Goal: Transaction & Acquisition: Obtain resource

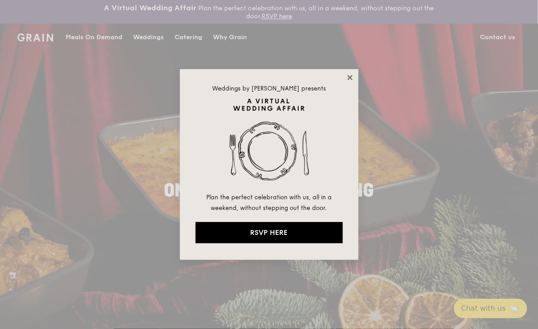
click at [349, 79] on icon at bounding box center [350, 78] width 8 height 8
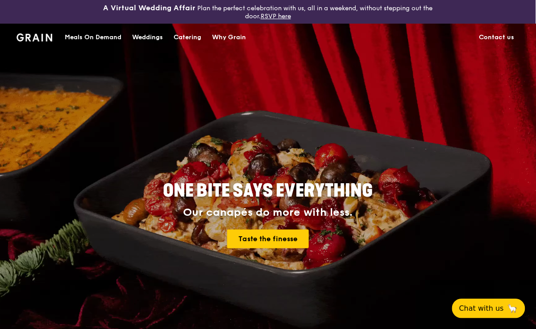
click at [190, 41] on div "Catering" at bounding box center [188, 37] width 28 height 27
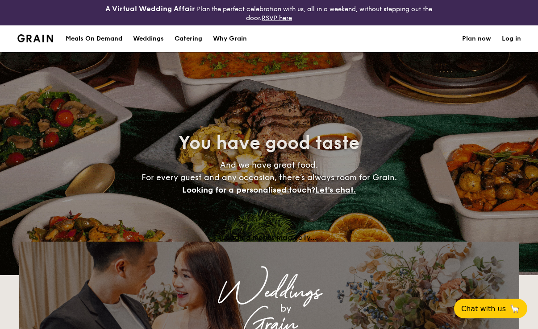
select select
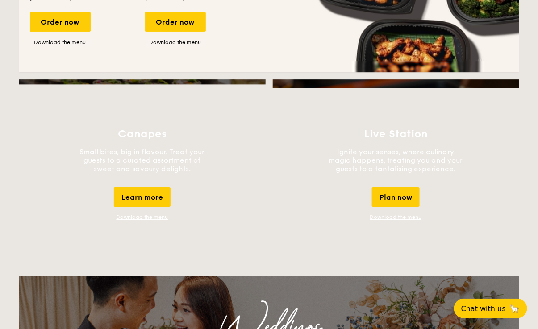
scroll to position [766, 0]
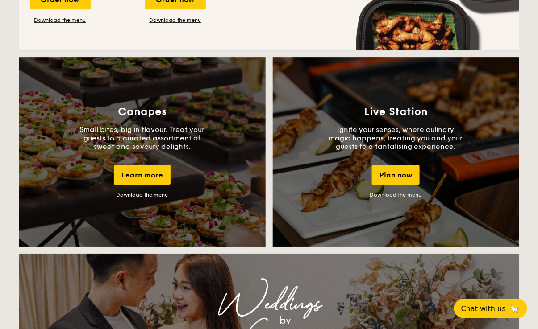
click at [409, 193] on link "Download the menu" at bounding box center [396, 195] width 52 height 6
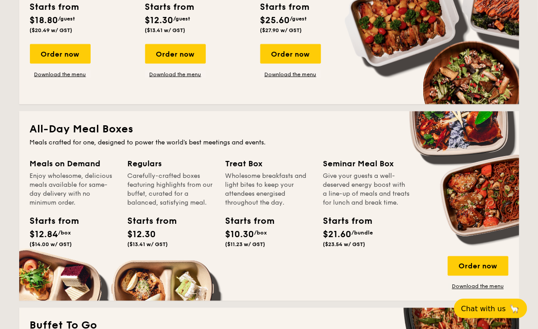
scroll to position [327, 0]
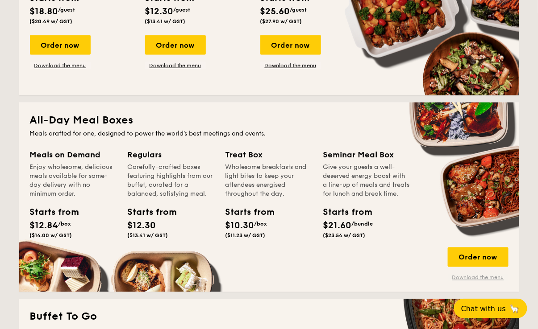
click at [483, 279] on link "Download the menu" at bounding box center [477, 277] width 61 height 7
